Goal: Navigation & Orientation: Find specific page/section

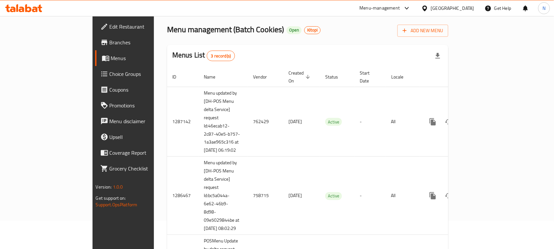
scroll to position [41, 0]
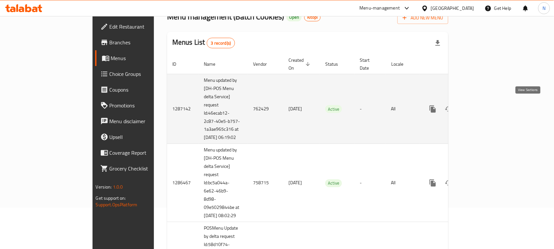
click at [484, 106] on icon "enhanced table" at bounding box center [481, 109] width 8 height 8
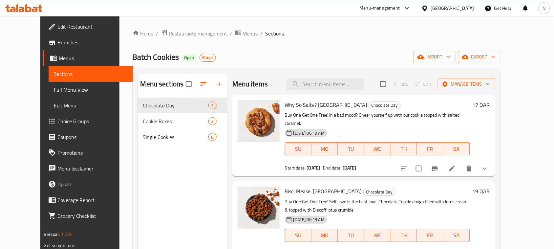
click at [243, 32] on span "Menus" at bounding box center [250, 34] width 15 height 8
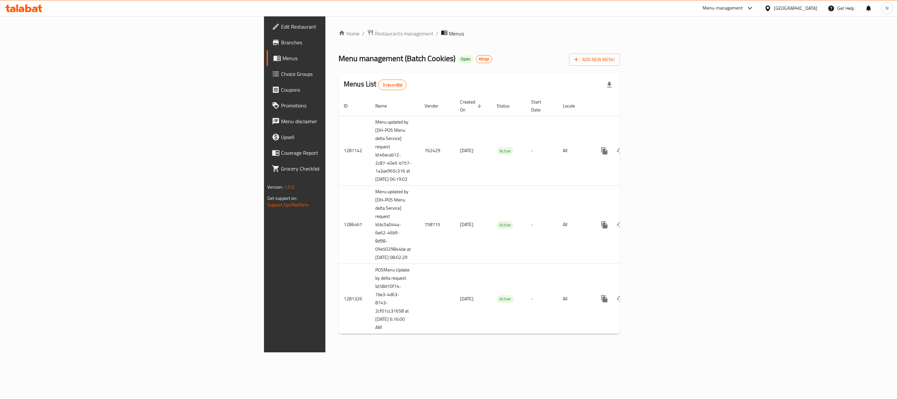
drag, startPoint x: 535, startPoint y: 1, endPoint x: 544, endPoint y: 36, distance: 36.8
click at [544, 36] on ol "Home / Restaurants management / Menus" at bounding box center [479, 33] width 281 height 9
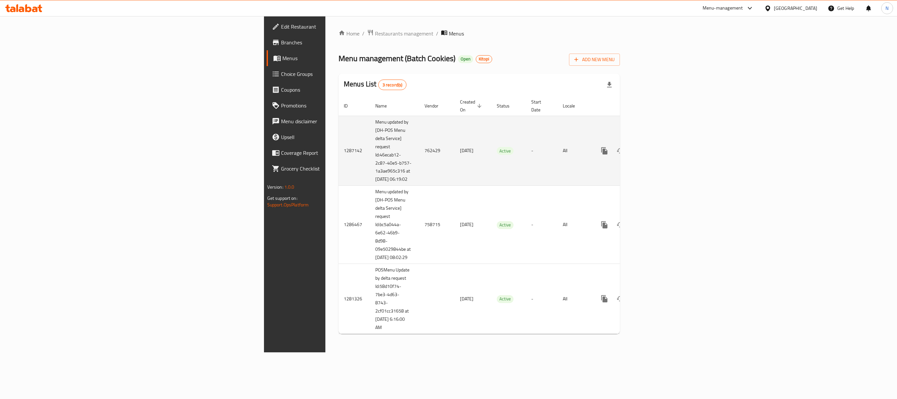
click at [554, 148] on icon "enhanced table" at bounding box center [652, 151] width 6 height 6
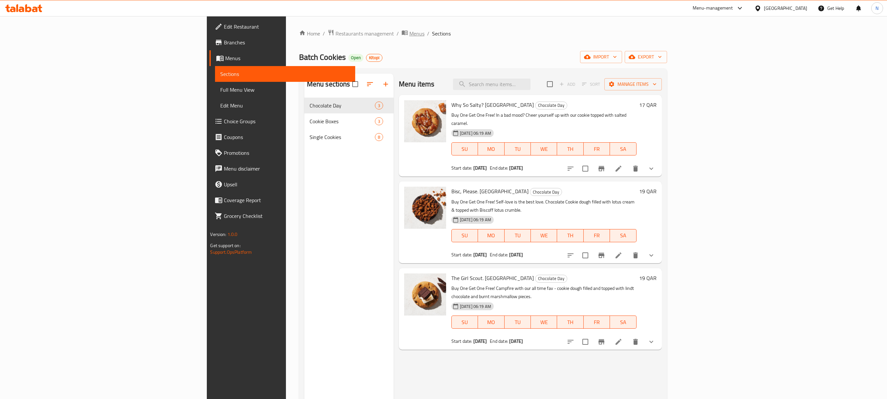
click at [410, 36] on span "Menus" at bounding box center [417, 34] width 15 height 8
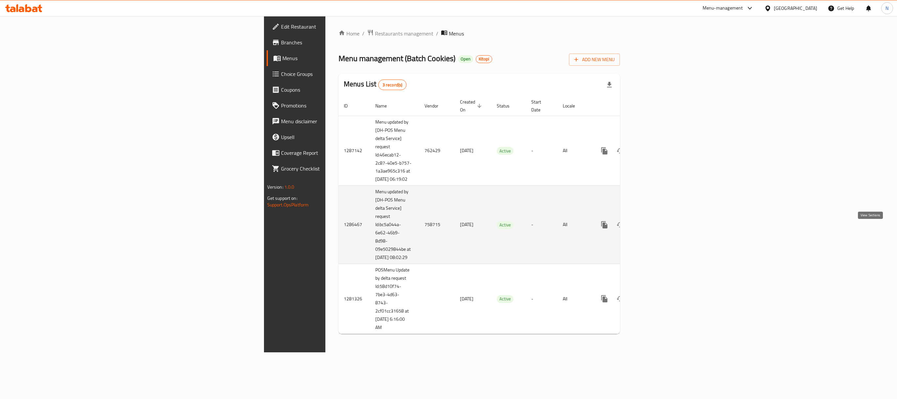
click at [554, 228] on icon "enhanced table" at bounding box center [652, 225] width 6 height 6
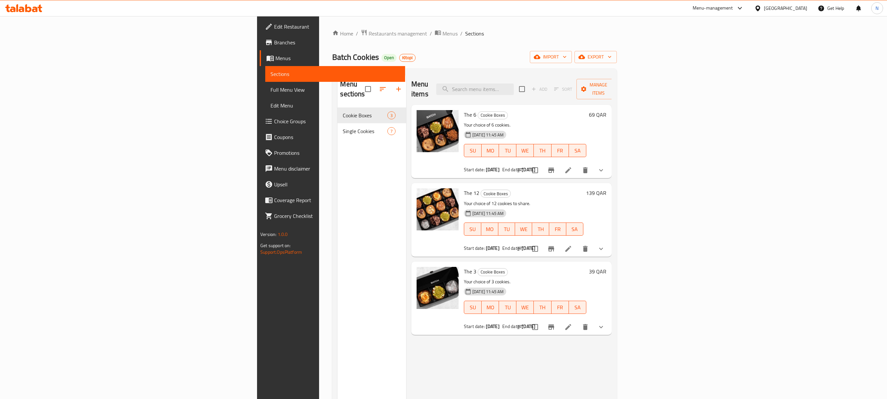
click at [319, 28] on div "Home / Restaurants management / Menus / Sections Batch Cookies Open Kitopi impo…" at bounding box center [474, 253] width 311 height 475
click at [435, 33] on icon "breadcrumb" at bounding box center [438, 33] width 6 height 5
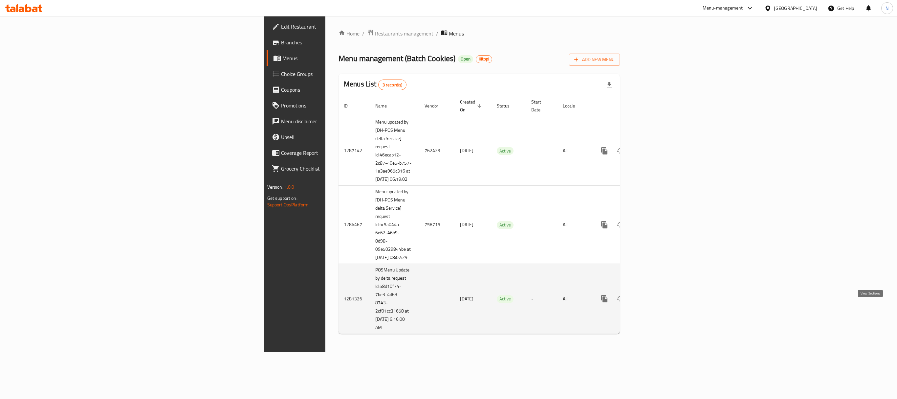
click at [554, 249] on icon "enhanced table" at bounding box center [652, 299] width 6 height 6
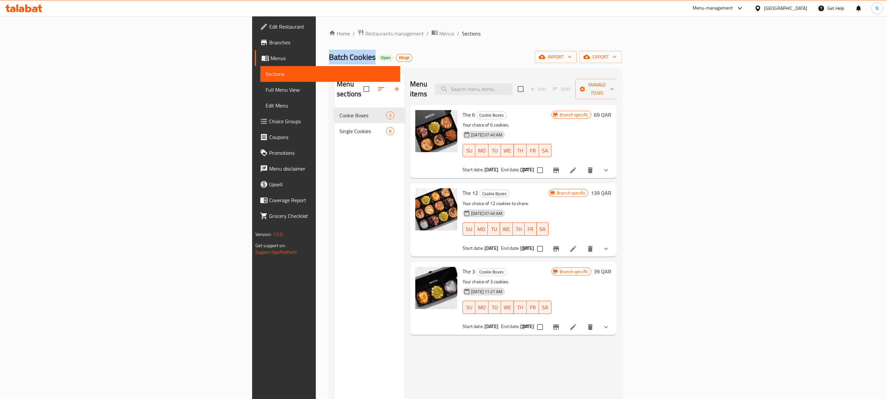
drag, startPoint x: 208, startPoint y: 60, endPoint x: 163, endPoint y: 60, distance: 44.7
click at [329, 60] on span "Batch Cookies" at bounding box center [352, 57] width 47 height 15
copy span "Batch Cookies"
click at [439, 31] on span "Menus" at bounding box center [446, 34] width 15 height 8
